Goal: Communication & Community: Answer question/provide support

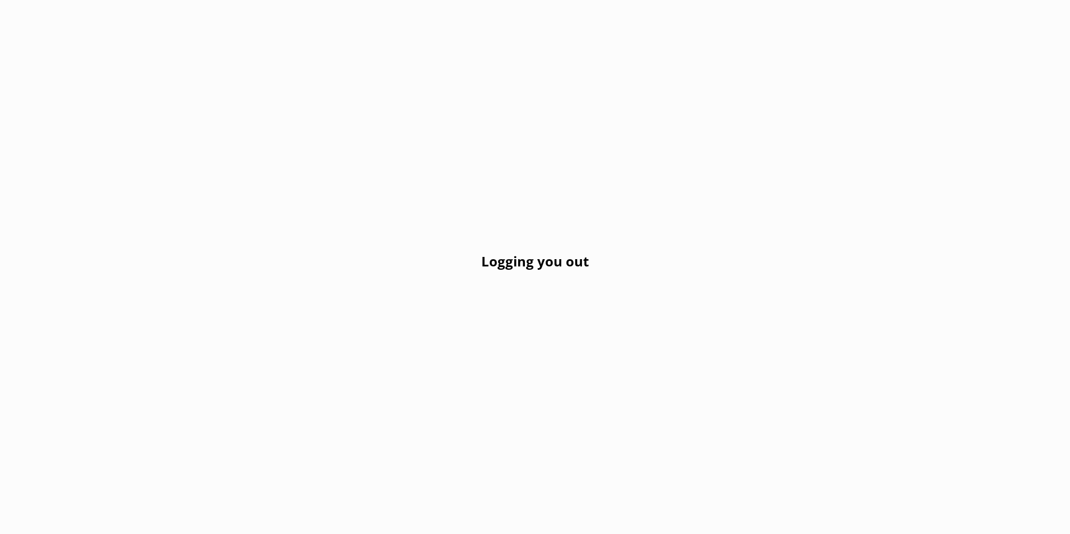
click at [323, 126] on div "Logging you out" at bounding box center [535, 267] width 1070 height 534
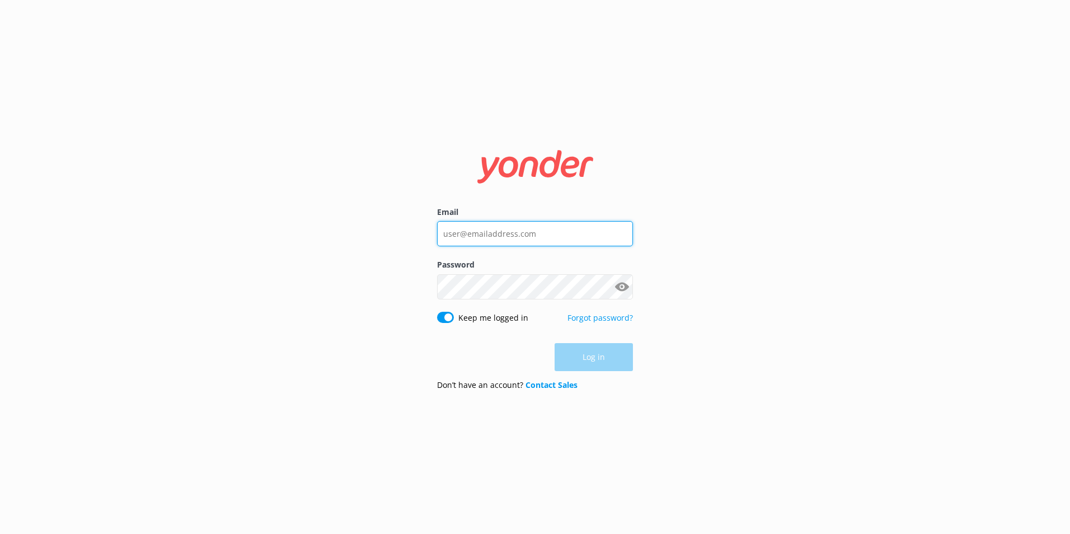
type input "[EMAIL_ADDRESS][DOMAIN_NAME]"
click at [602, 358] on div "Log in" at bounding box center [535, 357] width 196 height 28
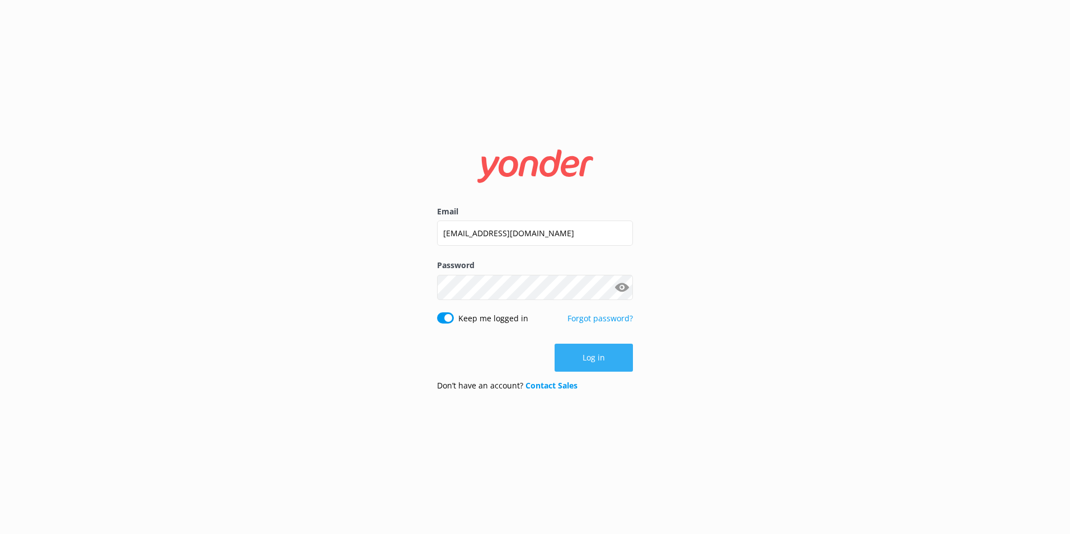
click at [578, 355] on button "Log in" at bounding box center [594, 358] width 78 height 28
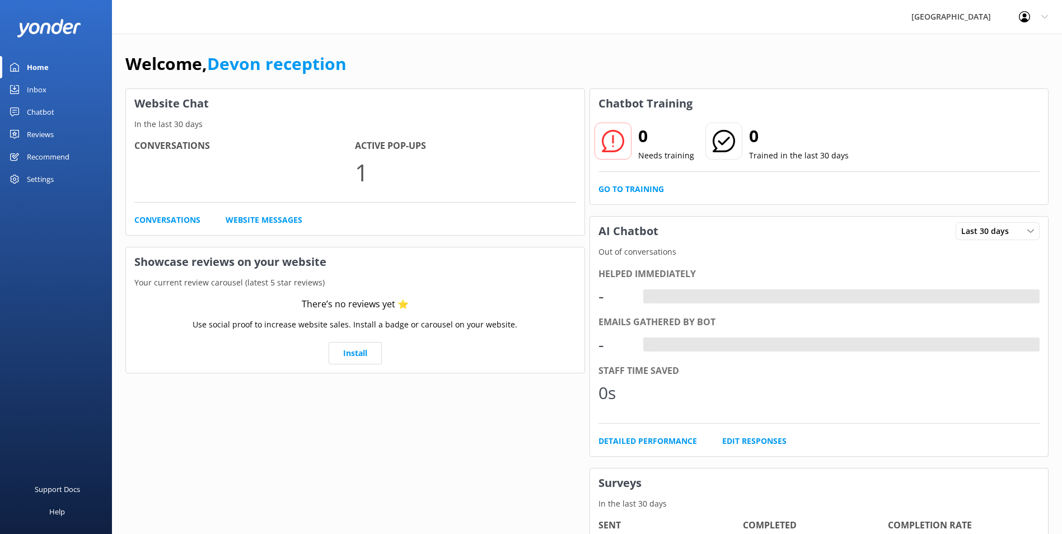
click at [60, 111] on link "Chatbot" at bounding box center [56, 112] width 112 height 22
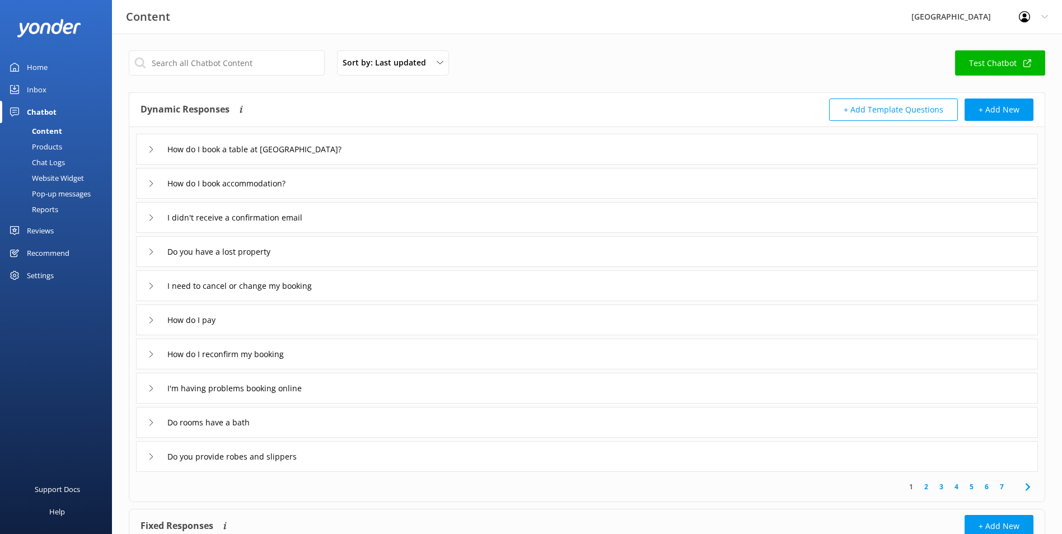
click at [35, 90] on div "Inbox" at bounding box center [37, 89] width 20 height 22
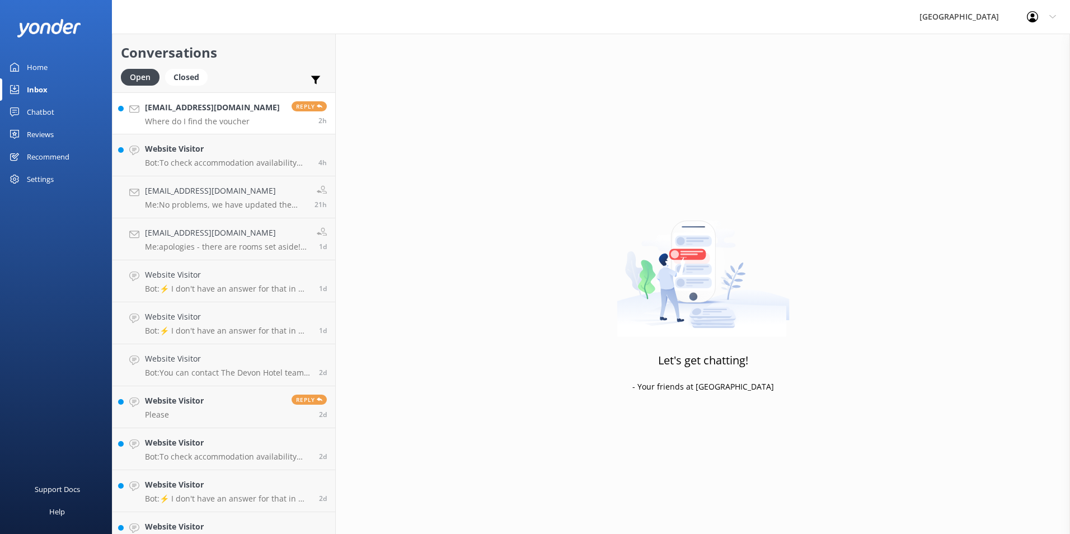
click at [251, 116] on div "[EMAIL_ADDRESS][DOMAIN_NAME] Where do I find the voucher" at bounding box center [212, 113] width 135 height 24
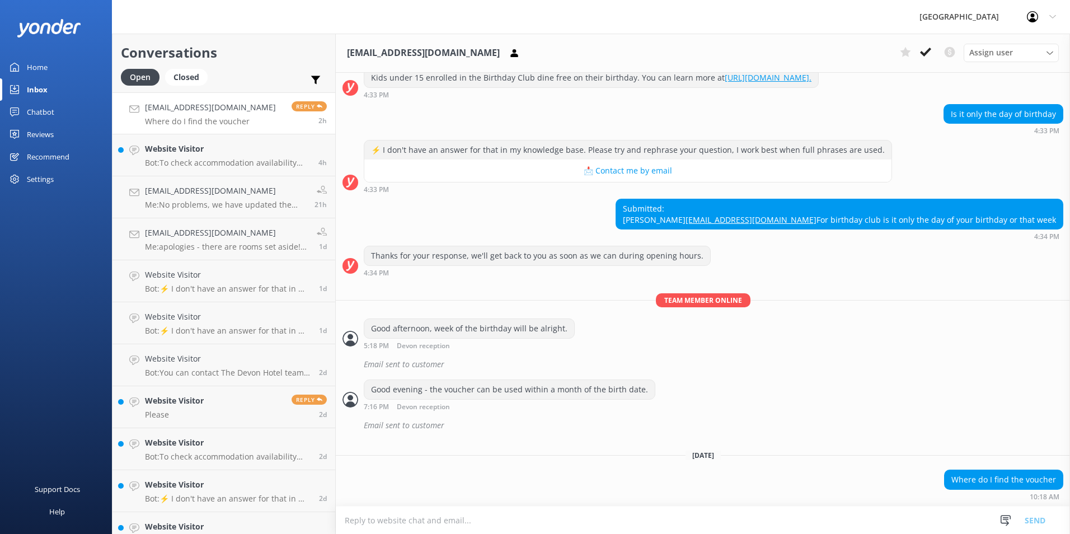
scroll to position [164, 0]
click at [508, 480] on div "Where do I find the voucher 10:18 AM" at bounding box center [703, 485] width 734 height 31
click at [512, 465] on div "[DATE] Hi there 👋 Welcome to The [GEOGRAPHIC_DATA] chat. I'm your virtual assis…" at bounding box center [703, 218] width 734 height 575
click at [473, 520] on textarea at bounding box center [703, 520] width 734 height 27
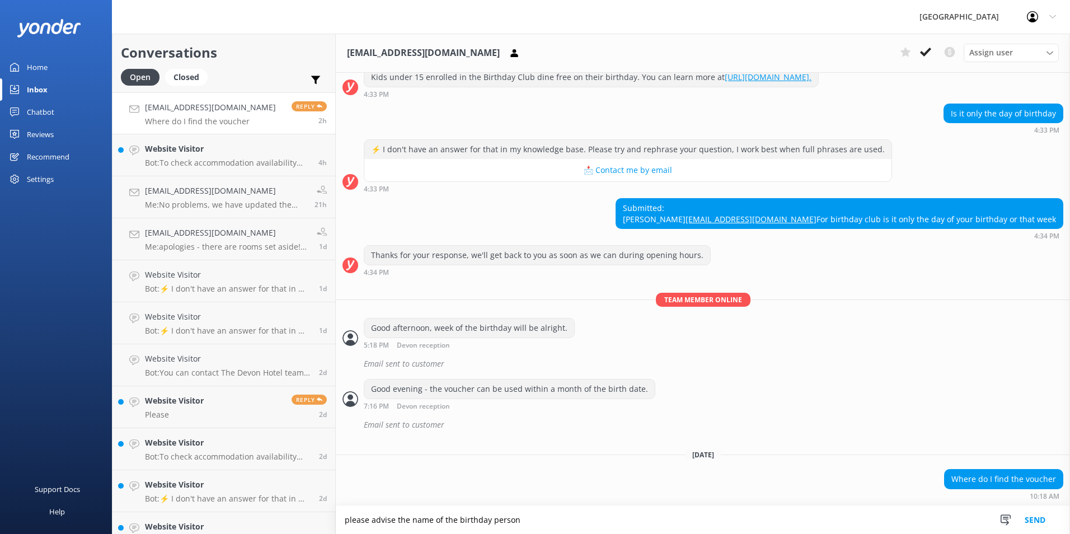
click at [519, 522] on textarea "please advise the name of the birthday person" at bounding box center [703, 520] width 734 height 28
type textarea "please advise the name of the birthday person & we can have a look at the birth…"
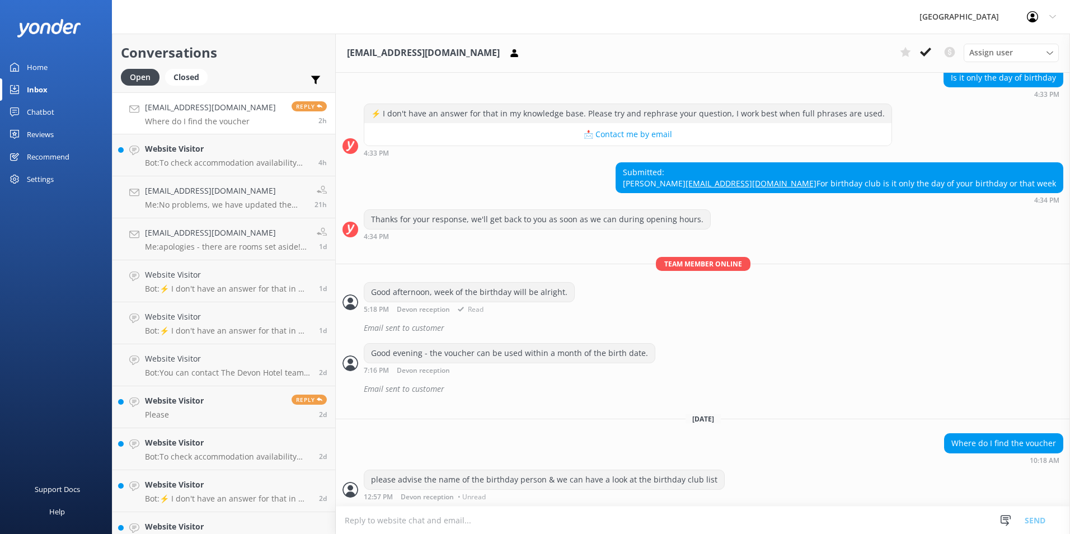
scroll to position [200, 0]
click at [493, 471] on div "please advise the name of the birthday person & we can have a look at the birth…" at bounding box center [544, 479] width 360 height 19
click at [226, 165] on p "Bot: To check accommodation availability and make a booking, please visit [URL]…" at bounding box center [227, 163] width 165 height 10
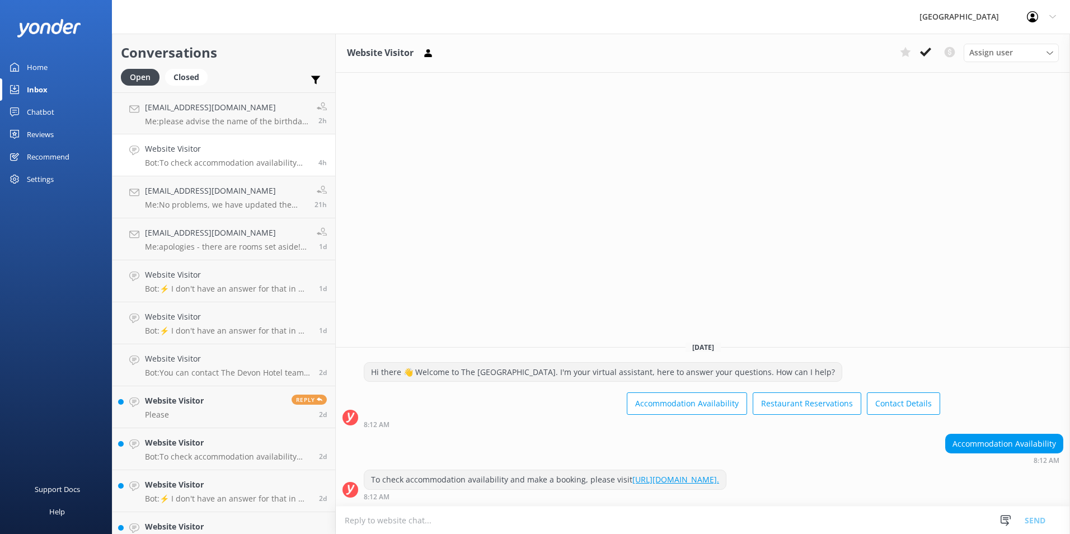
click at [527, 500] on div "8:12 AM" at bounding box center [545, 497] width 363 height 8
click at [528, 510] on textarea at bounding box center [703, 520] width 734 height 27
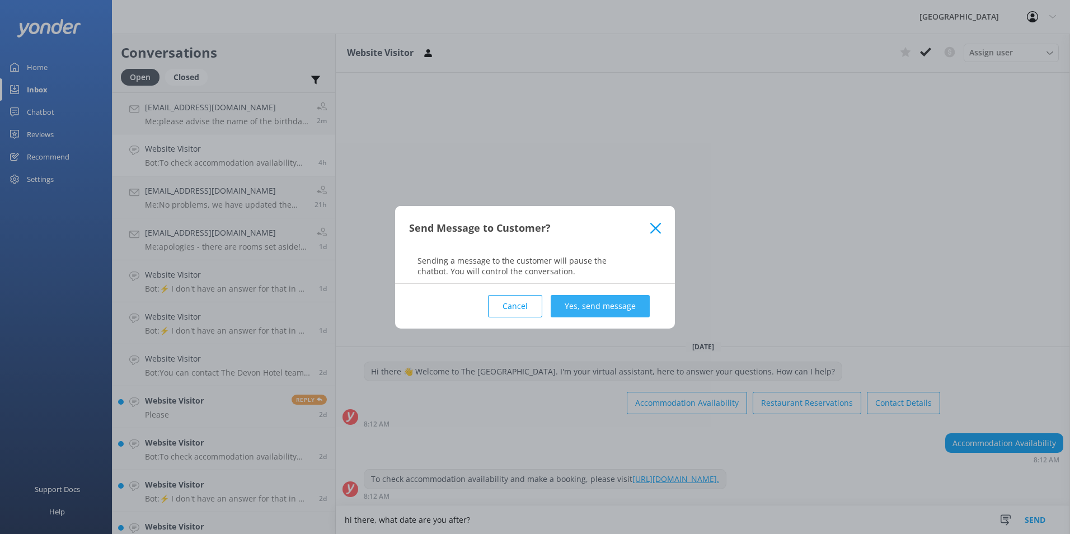
type textarea "hi there, what date are you after?"
click at [604, 309] on button "Yes, send message" at bounding box center [600, 306] width 99 height 22
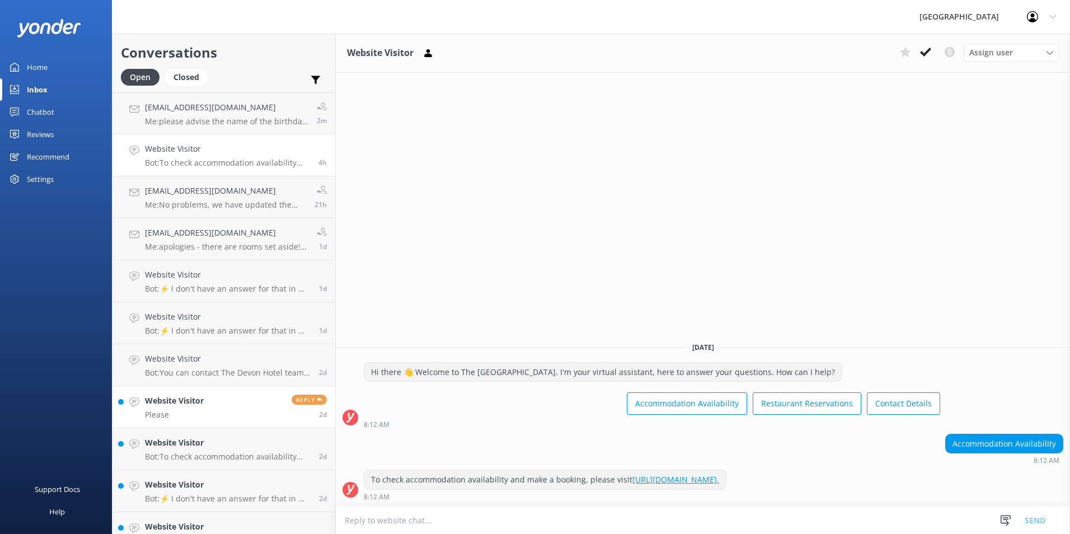
click at [177, 426] on link "Website Visitor Please Reply 2d" at bounding box center [223, 407] width 223 height 42
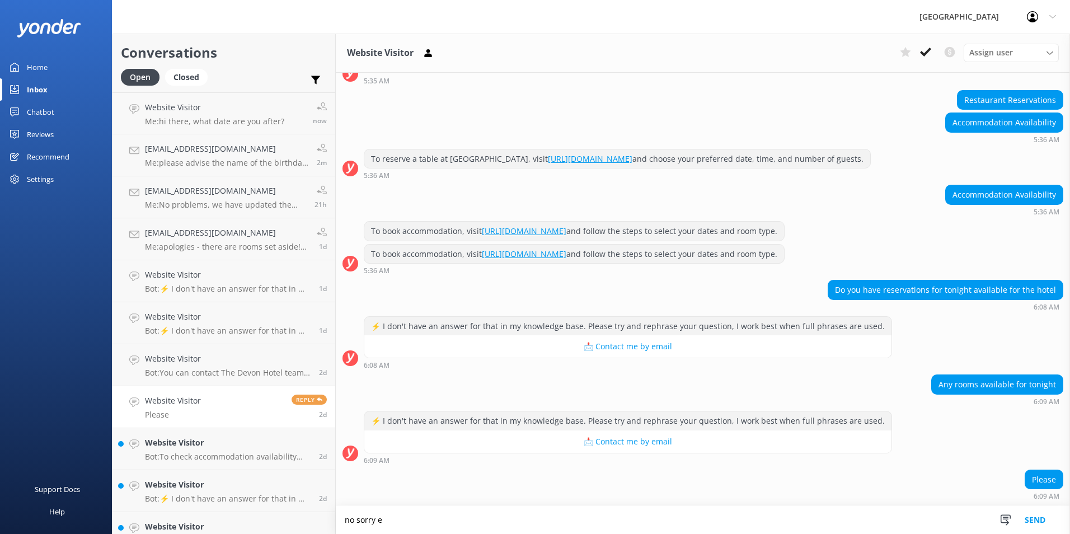
scroll to position [1055, 0]
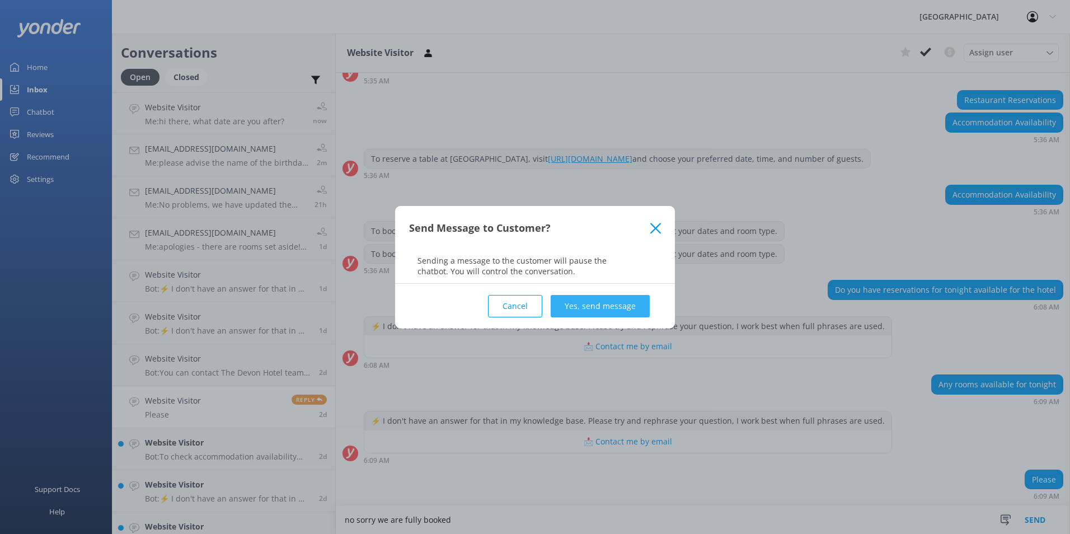
type textarea "no sorry we are fully booked"
click at [616, 304] on button "Yes, send message" at bounding box center [600, 306] width 99 height 22
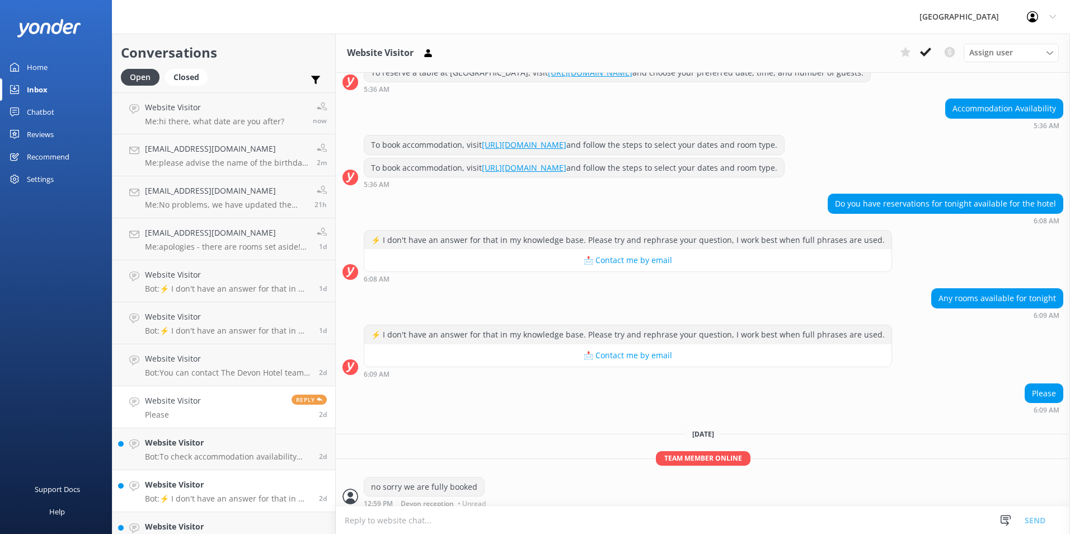
scroll to position [1148, 0]
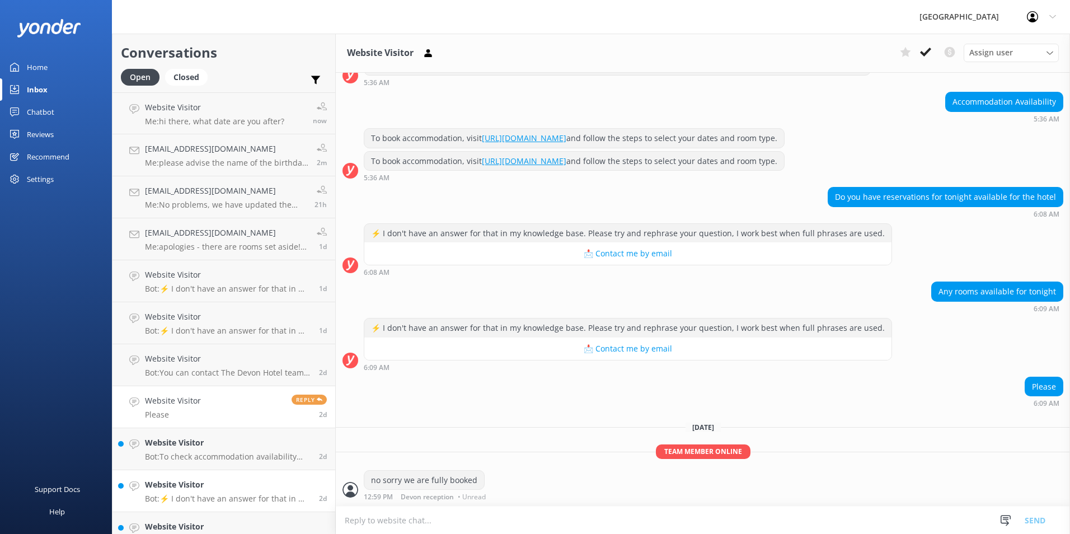
click at [235, 490] on h4 "Website Visitor" at bounding box center [228, 485] width 166 height 12
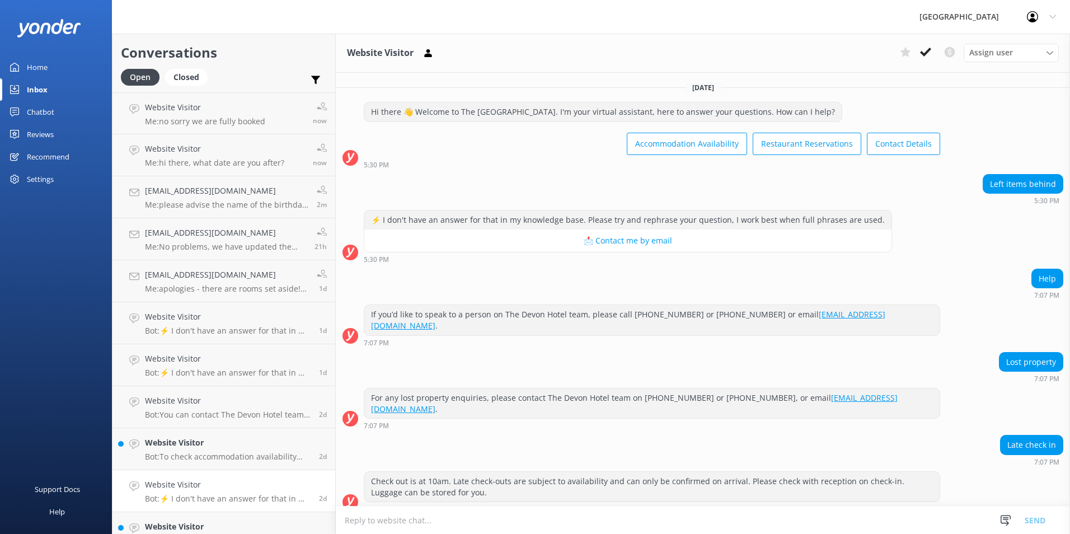
scroll to position [85, 0]
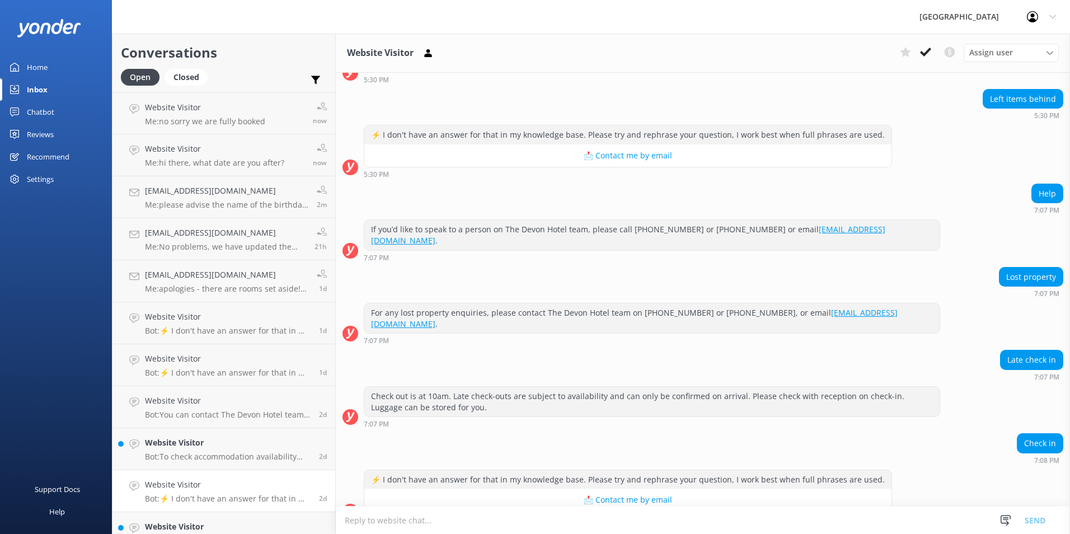
click at [532, 519] on textarea at bounding box center [703, 520] width 734 height 27
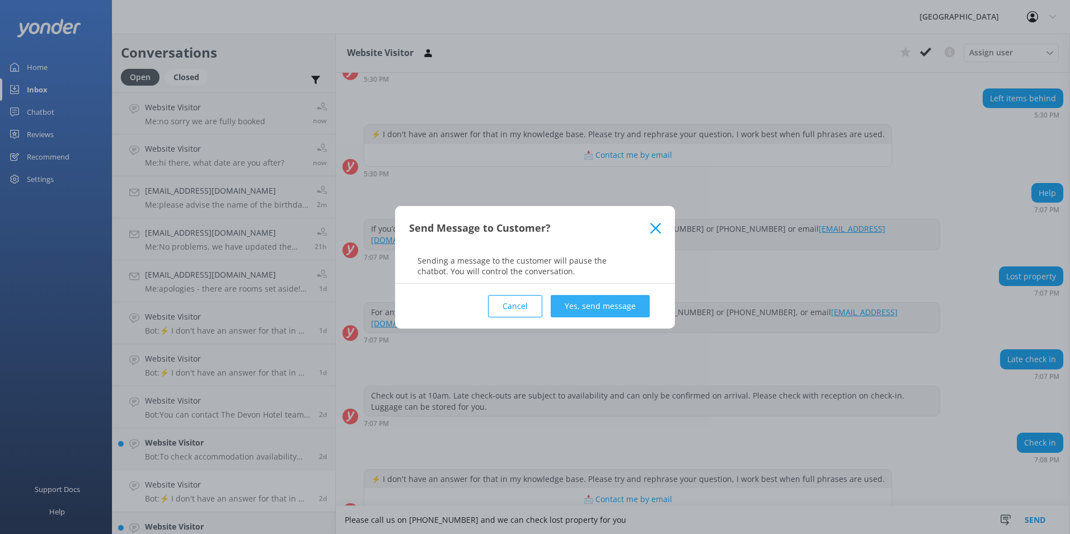
type textarea "Please call us on [PHONE_NUMBER] and we can check lost property for you"
click at [603, 310] on button "Yes, send message" at bounding box center [600, 306] width 99 height 22
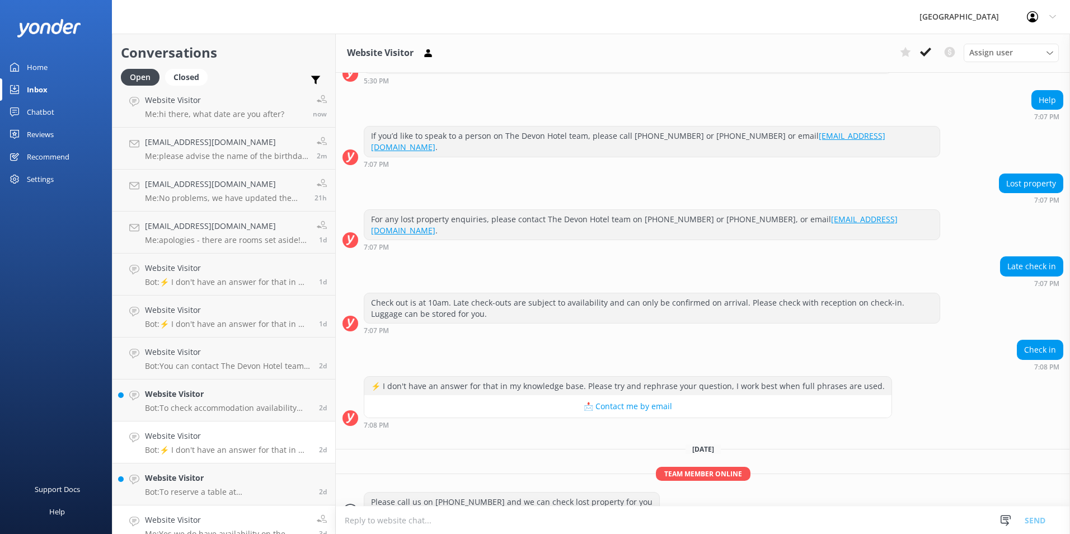
scroll to position [146, 0]
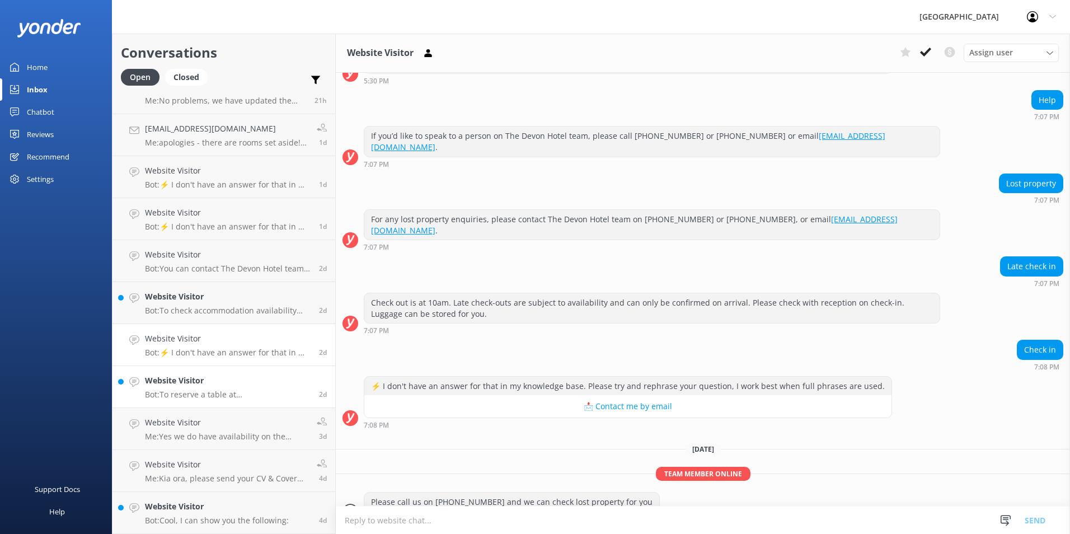
click at [243, 388] on div "Website Visitor Bot: To reserve a table at Marbles Restaurant, visit [URL][DOMA…" at bounding box center [228, 386] width 166 height 25
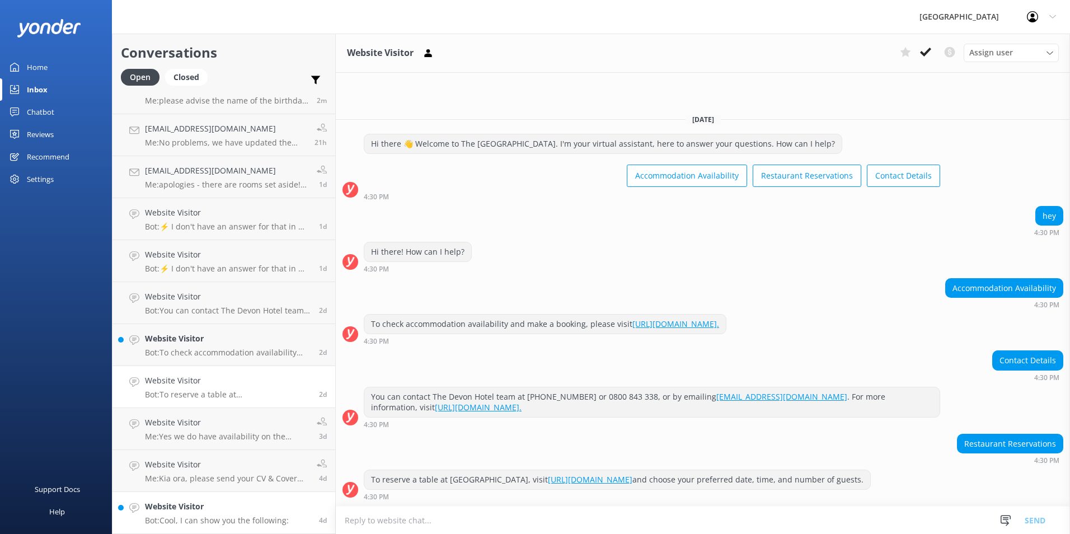
click at [229, 503] on h4 "Website Visitor" at bounding box center [217, 506] width 144 height 12
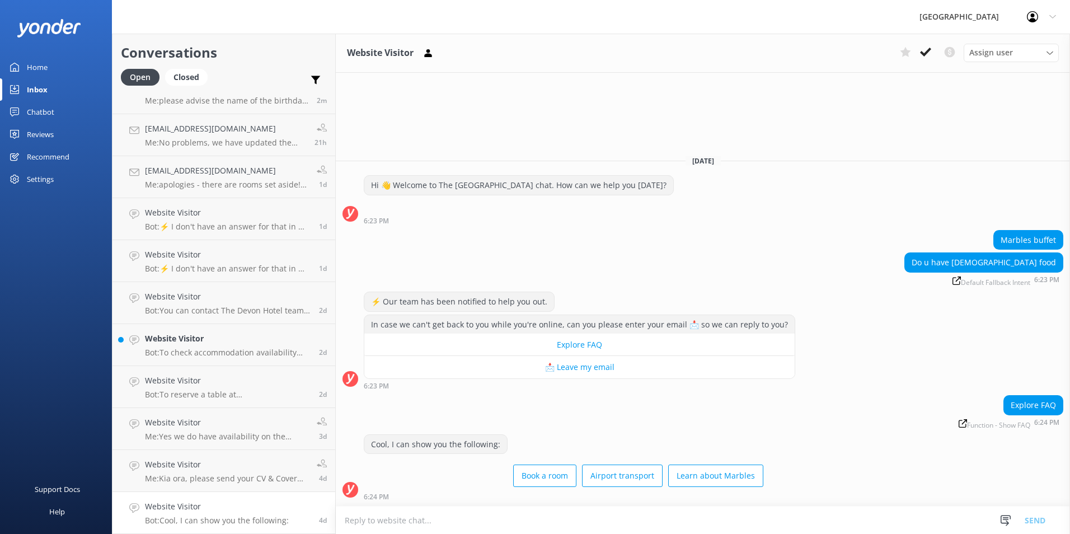
click at [453, 522] on textarea at bounding box center [703, 520] width 734 height 27
